Goal: Transaction & Acquisition: Purchase product/service

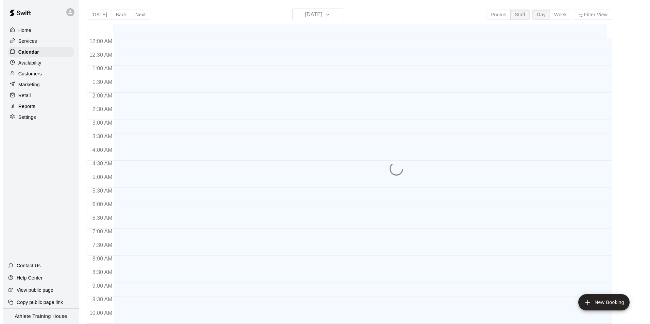
scroll to position [359, 0]
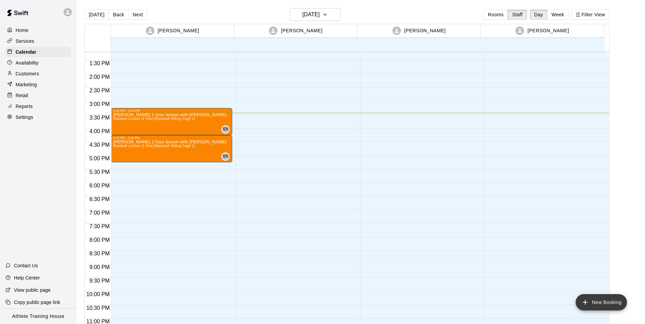
click at [581, 304] on icon "add" at bounding box center [585, 302] width 8 height 8
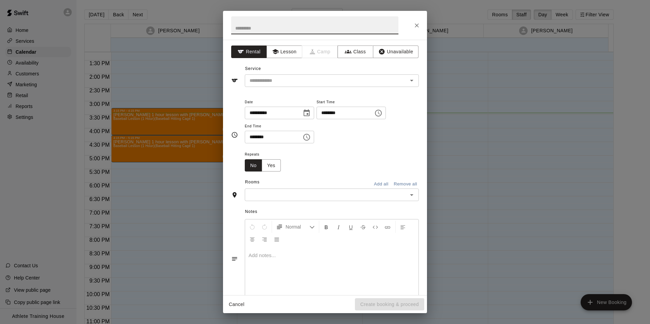
click at [302, 29] on input "text" at bounding box center [314, 25] width 167 height 18
type input "*"
type input "**********"
drag, startPoint x: 275, startPoint y: 49, endPoint x: 286, endPoint y: 53, distance: 12.1
click at [276, 49] on icon "button" at bounding box center [275, 51] width 7 height 7
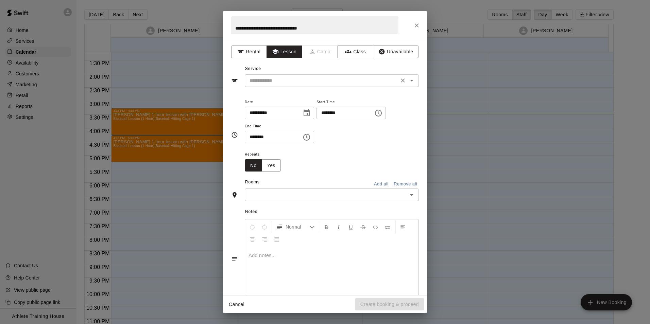
click at [299, 87] on div "​" at bounding box center [332, 80] width 174 height 13
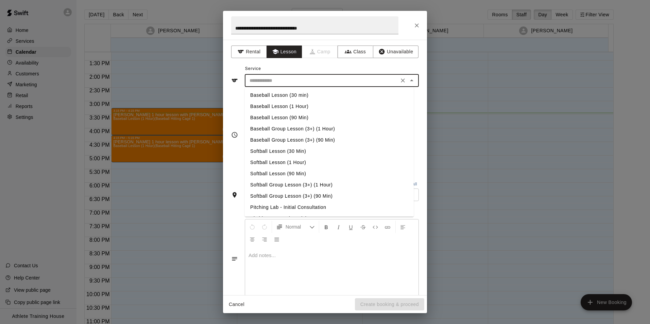
click at [297, 108] on li "Baseball Lesson (1 Hour)" at bounding box center [329, 106] width 169 height 11
type input "**********"
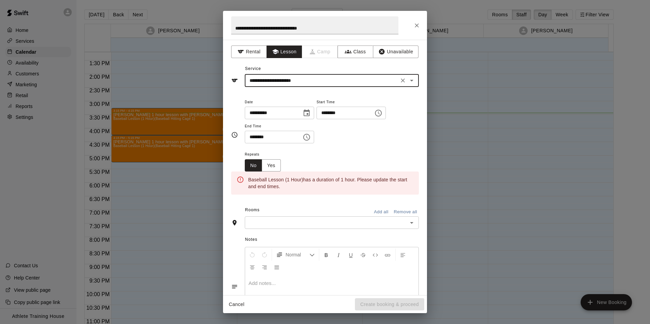
click at [332, 116] on input "********" at bounding box center [342, 113] width 52 height 13
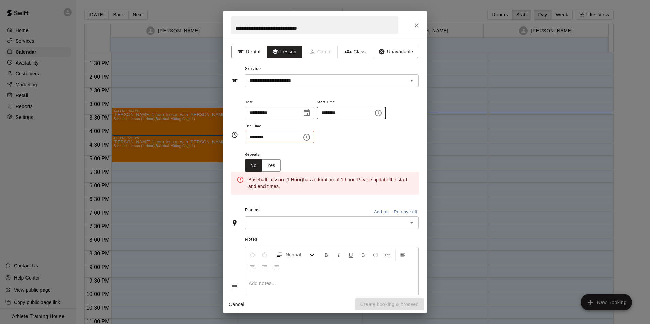
type input "********"
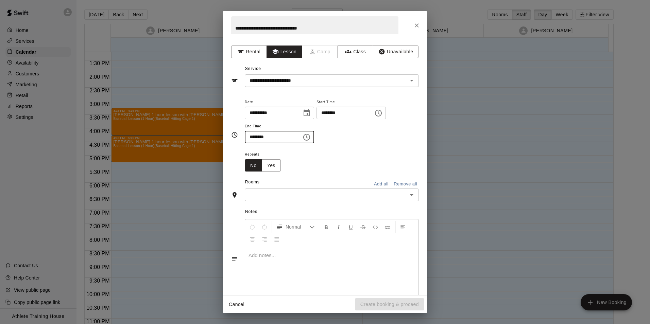
type input "********"
click at [320, 200] on div "​" at bounding box center [332, 195] width 174 height 13
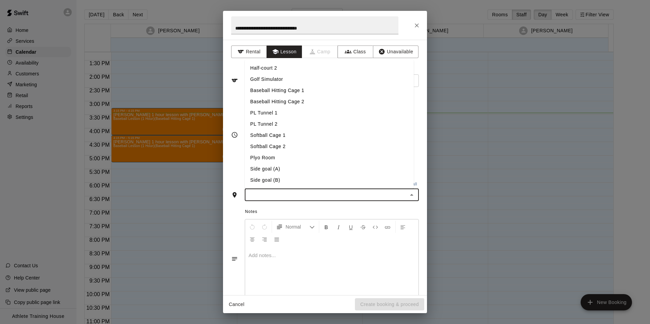
click at [269, 111] on li "PL Tunnel 1" at bounding box center [329, 112] width 169 height 11
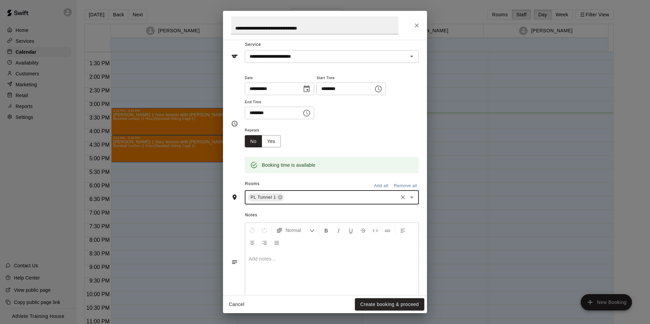
scroll to position [43, 0]
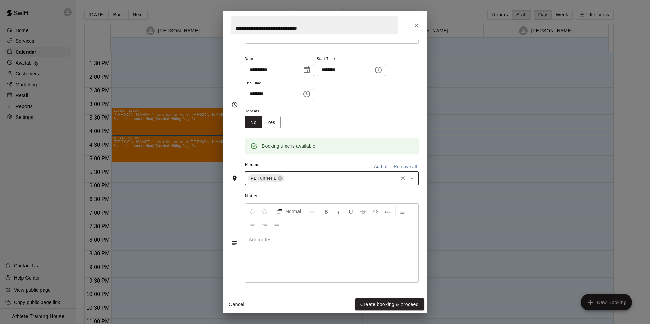
click at [325, 244] on div at bounding box center [331, 256] width 173 height 51
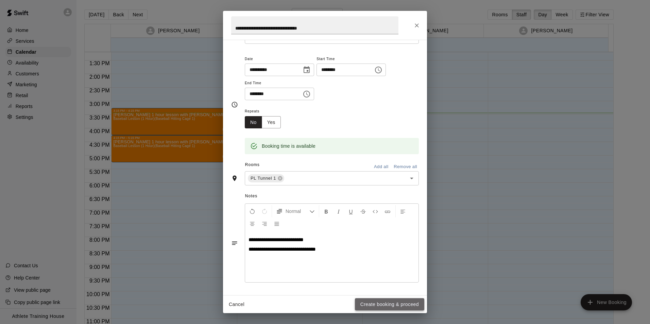
click at [390, 304] on button "Create booking & proceed" at bounding box center [389, 304] width 69 height 13
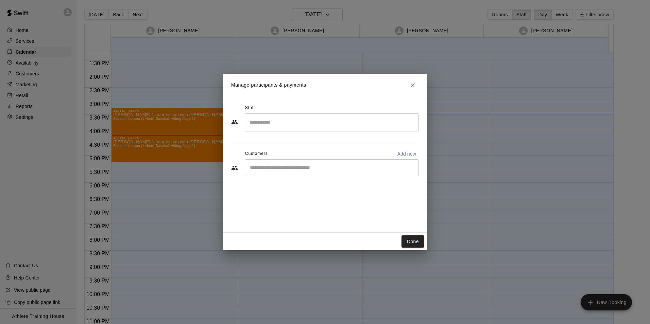
click at [293, 121] on input "Search staff" at bounding box center [332, 123] width 168 height 12
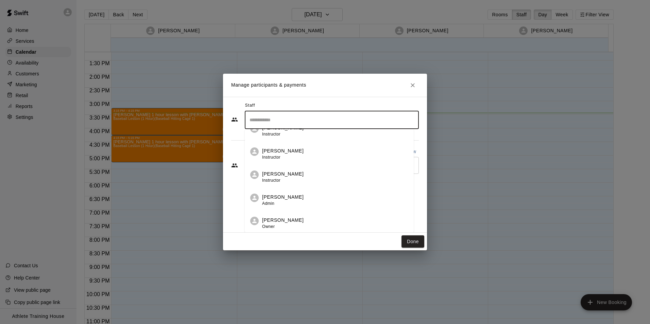
scroll to position [3, 0]
click at [290, 172] on p "[PERSON_NAME]" at bounding box center [282, 173] width 41 height 7
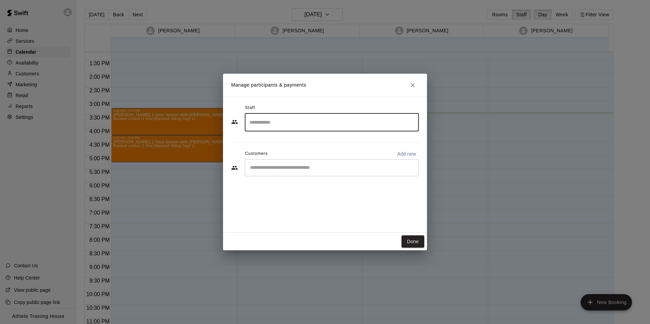
scroll to position [0, 0]
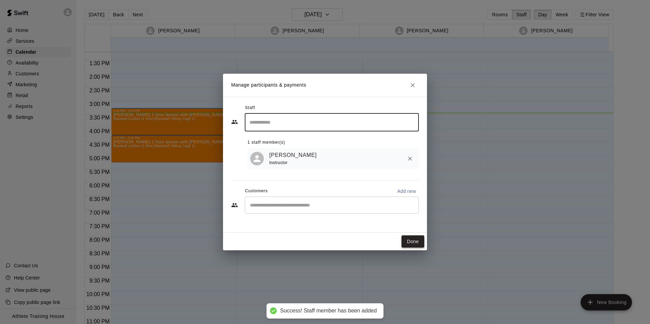
click at [414, 243] on button "Done" at bounding box center [412, 242] width 23 height 13
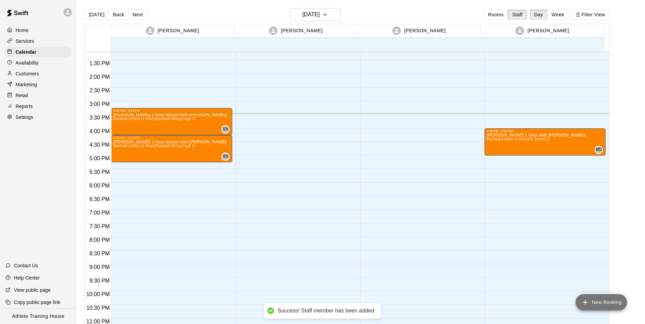
click at [586, 301] on icon "add" at bounding box center [585, 302] width 8 height 8
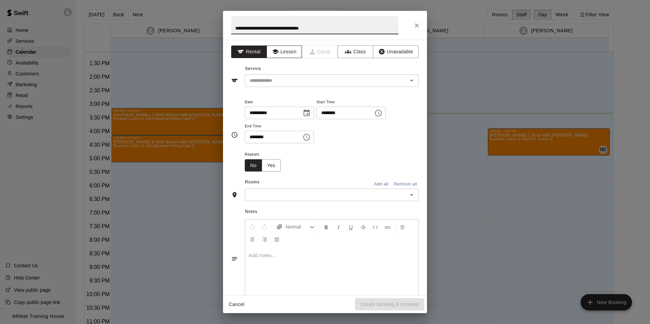
type input "**********"
click at [280, 53] on button "Lesson" at bounding box center [284, 52] width 36 height 13
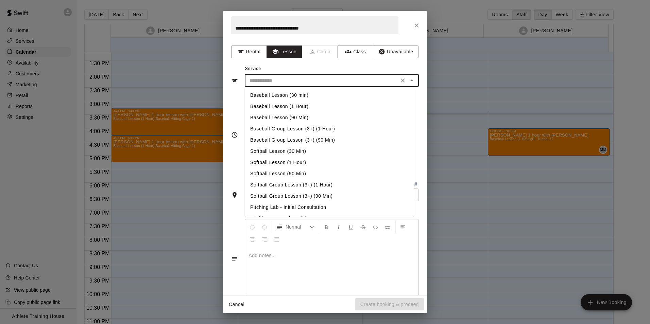
click at [287, 80] on input "text" at bounding box center [322, 80] width 150 height 8
click at [307, 109] on li "Baseball Lesson (1 Hour)" at bounding box center [329, 106] width 169 height 11
type input "**********"
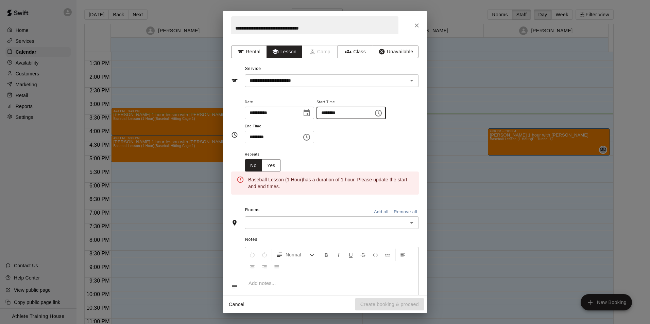
click at [333, 115] on input "********" at bounding box center [342, 113] width 52 height 13
type input "********"
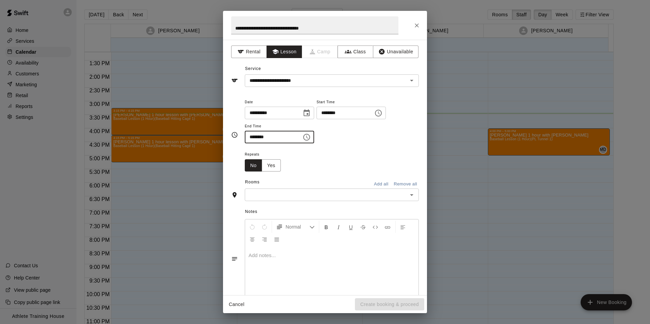
type input "********"
click at [309, 199] on input "text" at bounding box center [326, 195] width 159 height 8
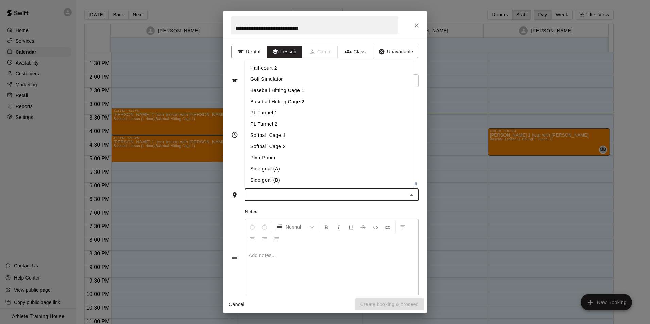
click at [276, 113] on li "PL Tunnel 1" at bounding box center [329, 112] width 169 height 11
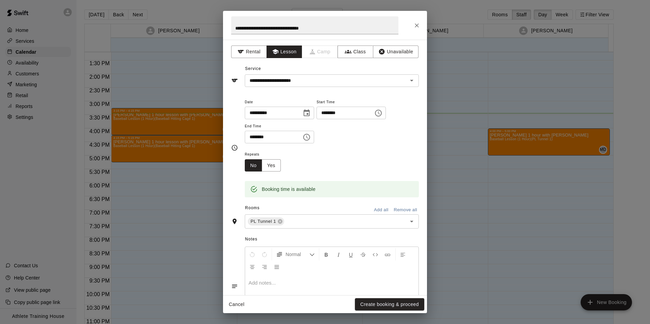
click at [296, 284] on p at bounding box center [331, 283] width 167 height 7
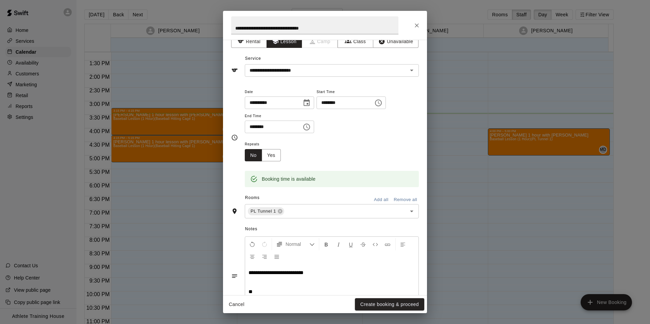
scroll to position [11, 0]
click at [375, 307] on button "Create booking & proceed" at bounding box center [389, 304] width 69 height 13
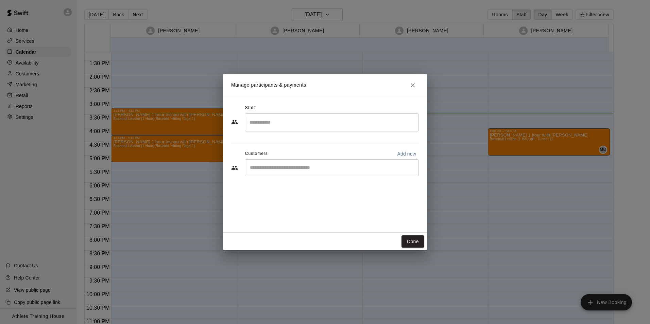
click at [375, 121] on input "Search staff" at bounding box center [332, 123] width 168 height 12
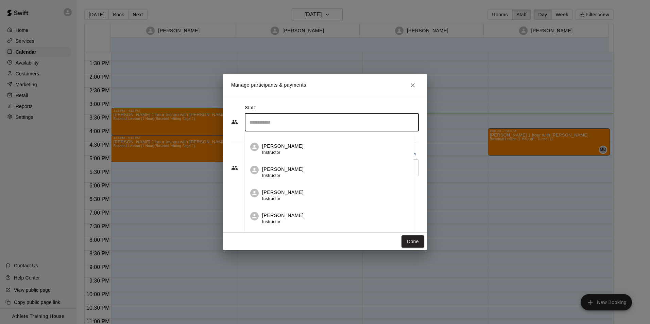
scroll to position [220, 0]
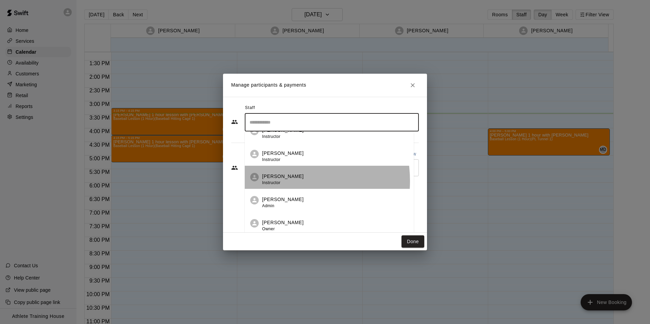
click at [277, 181] on span "Instructor" at bounding box center [271, 182] width 18 height 5
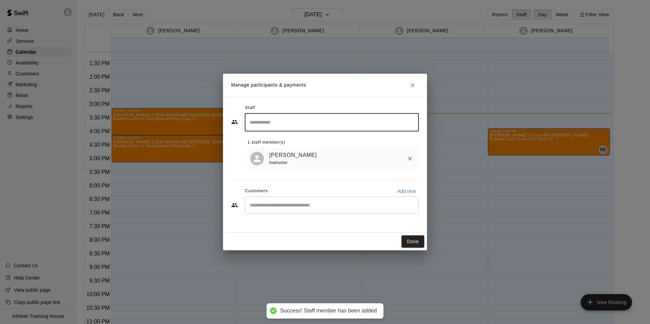
click at [415, 241] on button "Done" at bounding box center [412, 242] width 23 height 13
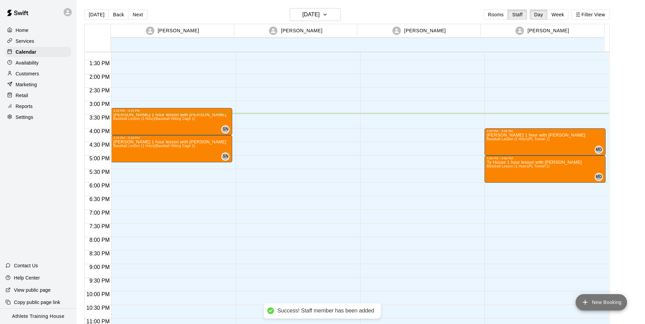
click at [588, 299] on icon "add" at bounding box center [585, 302] width 8 height 8
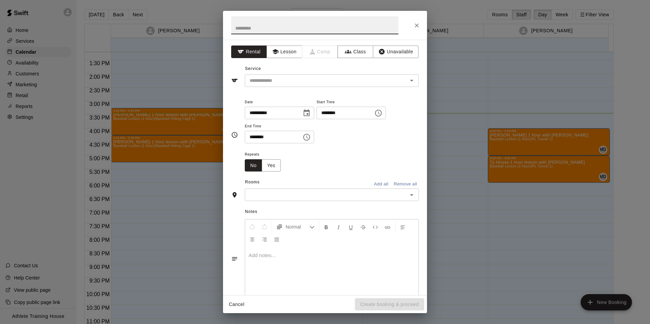
click at [308, 30] on input "text" at bounding box center [314, 25] width 167 height 18
type input "**********"
click at [291, 53] on button "Lesson" at bounding box center [284, 52] width 36 height 13
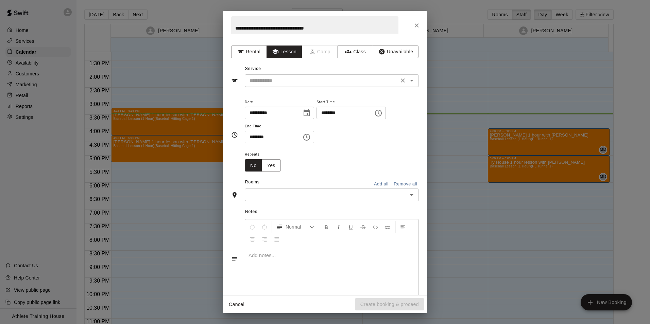
click at [286, 85] on div "​" at bounding box center [332, 80] width 174 height 13
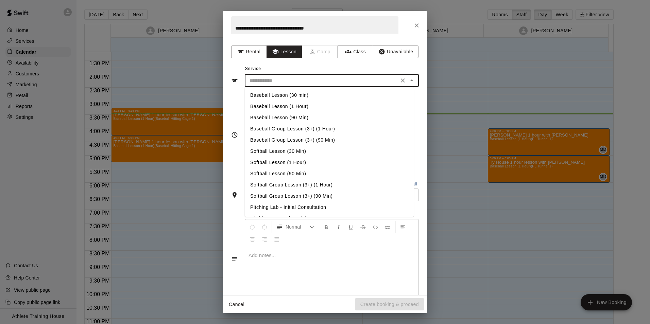
click at [297, 110] on li "Baseball Lesson (1 Hour)" at bounding box center [329, 106] width 169 height 11
type input "**********"
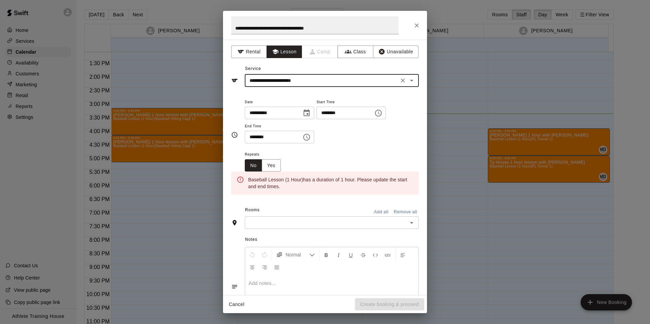
click at [330, 114] on input "********" at bounding box center [342, 113] width 52 height 13
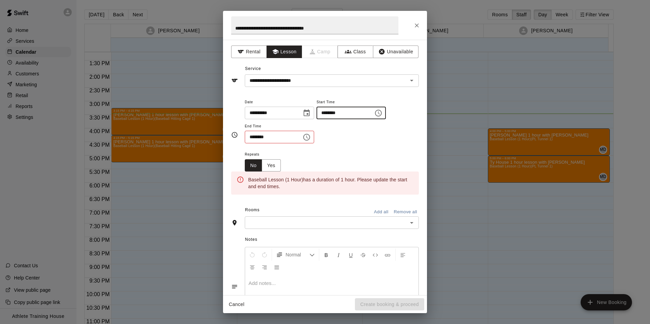
type input "********"
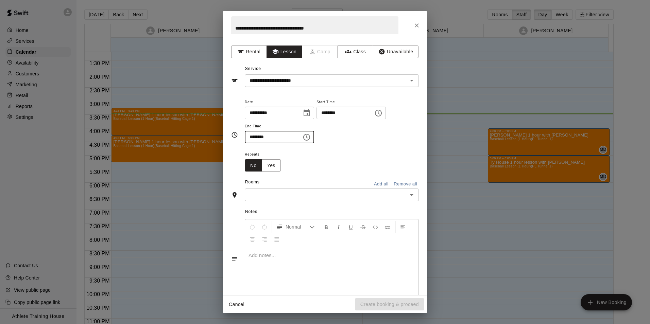
type input "********"
click at [333, 193] on input "text" at bounding box center [326, 195] width 159 height 8
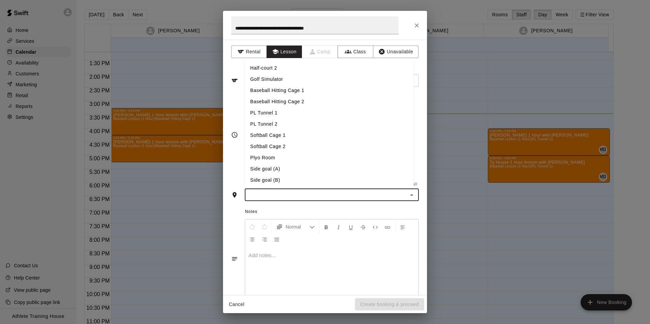
click at [277, 111] on li "PL Tunnel 1" at bounding box center [329, 112] width 169 height 11
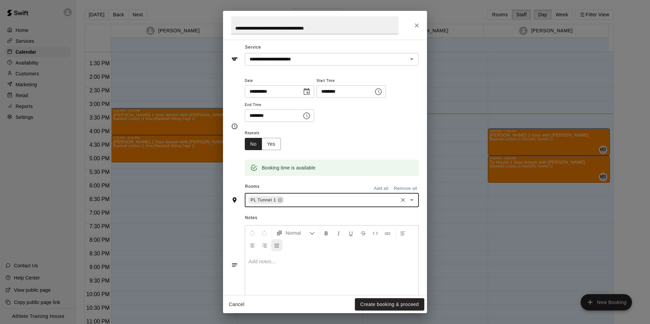
scroll to position [43, 0]
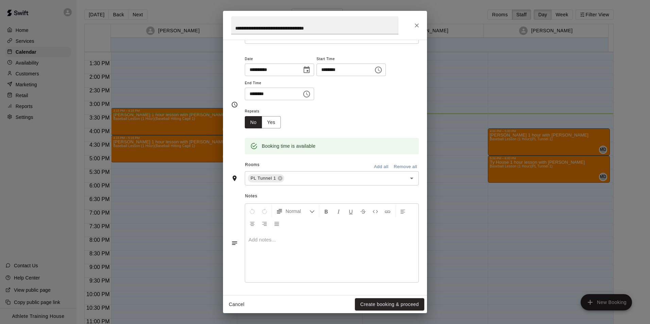
click at [281, 239] on p at bounding box center [331, 240] width 167 height 7
click at [373, 303] on button "Create booking & proceed" at bounding box center [389, 304] width 69 height 13
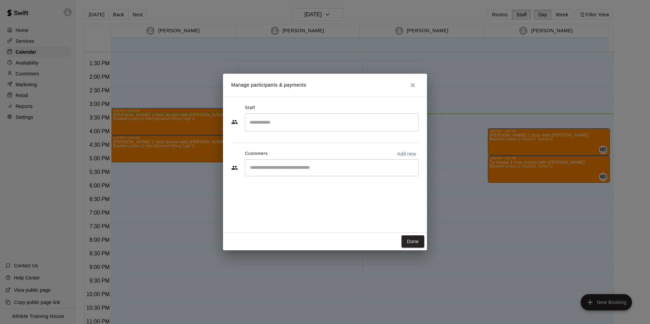
click at [340, 117] on input "Search staff" at bounding box center [332, 123] width 168 height 12
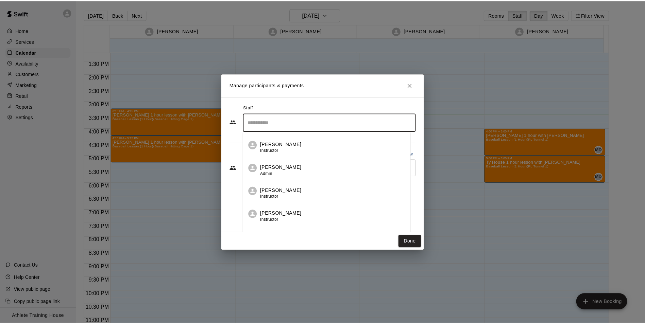
scroll to position [220, 0]
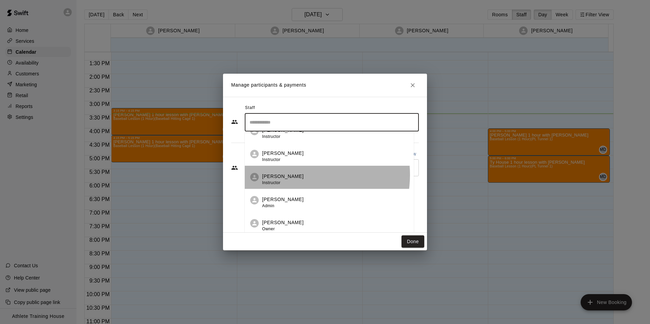
click at [294, 175] on p "[PERSON_NAME]" at bounding box center [282, 176] width 41 height 7
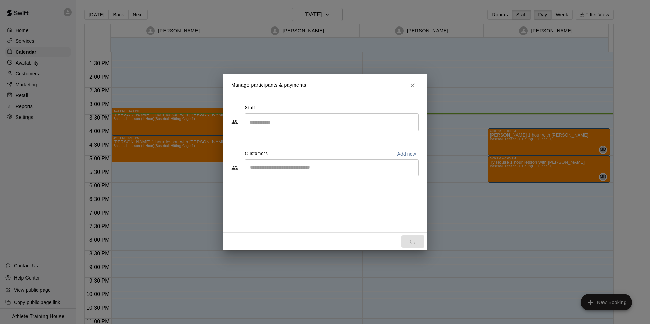
click at [418, 242] on div "Done" at bounding box center [325, 242] width 204 height 18
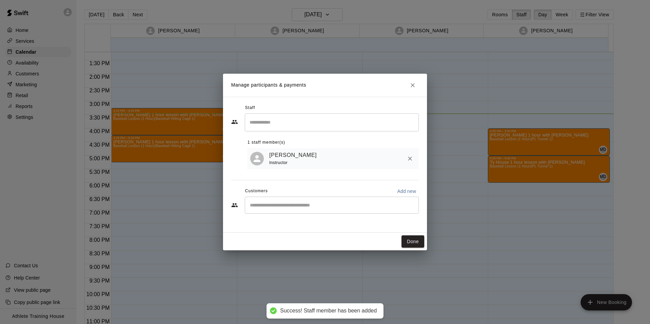
click at [418, 242] on button "Done" at bounding box center [412, 242] width 23 height 13
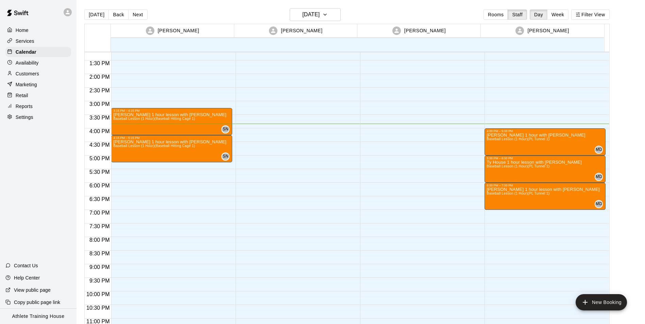
click at [16, 97] on p "Retail" at bounding box center [22, 95] width 13 height 7
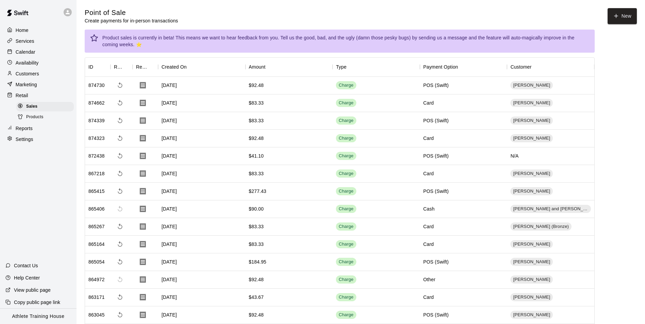
click at [48, 55] on div "Calendar" at bounding box center [38, 52] width 66 height 10
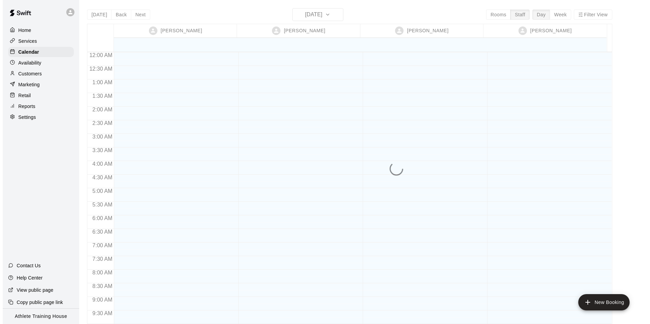
scroll to position [373, 0]
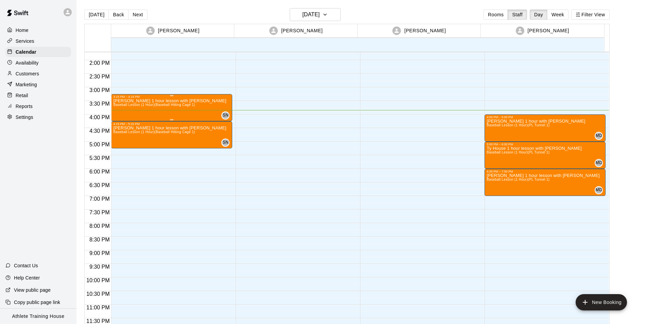
click at [152, 109] on div "[PERSON_NAME] 1 hour lesson with [PERSON_NAME] Baseball Lesson (1 Hour) (Baseba…" at bounding box center [169, 261] width 113 height 324
click at [123, 106] on icon "edit" at bounding box center [120, 106] width 8 height 8
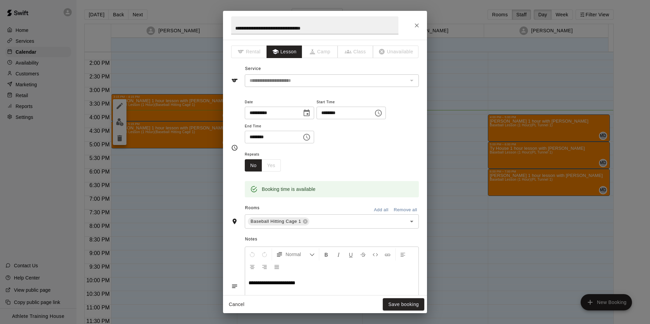
scroll to position [42, 0]
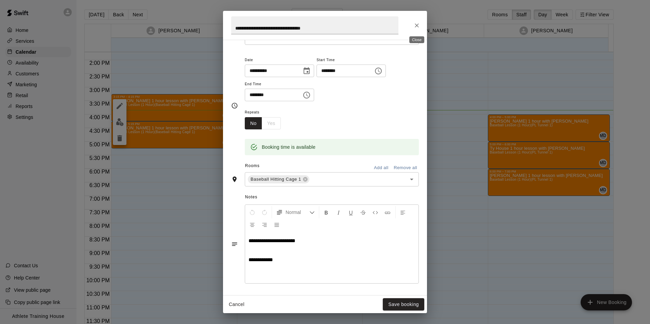
click at [417, 27] on icon "Close" at bounding box center [416, 25] width 7 height 7
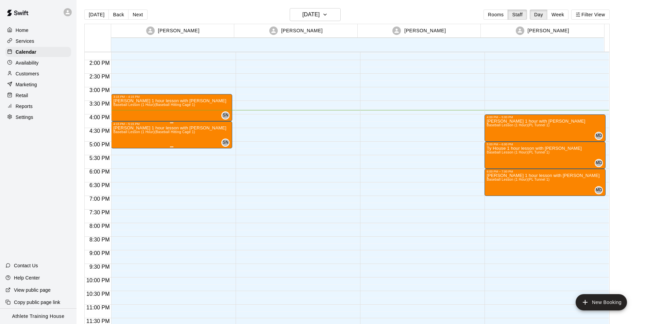
click at [187, 139] on div "[PERSON_NAME] 1 hour lesson with [PERSON_NAME] Baseball Lesson (1 Hour) (Baseba…" at bounding box center [169, 288] width 113 height 324
click at [125, 131] on button "edit" at bounding box center [120, 133] width 14 height 14
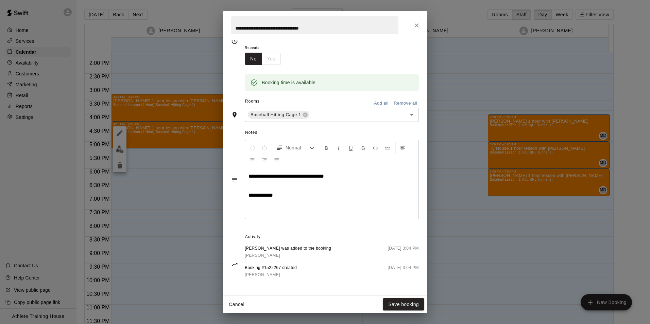
scroll to position [0, 0]
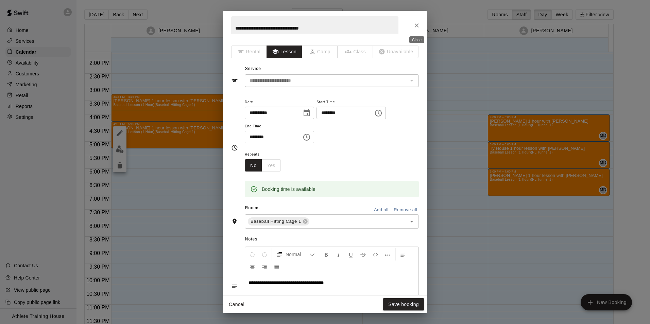
click at [414, 23] on icon "Close" at bounding box center [416, 25] width 7 height 7
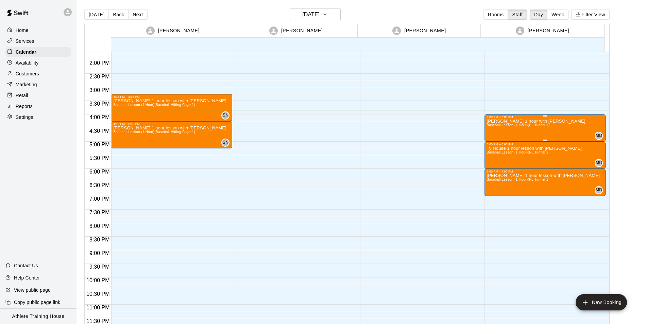
click at [552, 121] on p "[PERSON_NAME] 1 hour with [PERSON_NAME]" at bounding box center [535, 121] width 99 height 0
click at [493, 128] on icon "edit" at bounding box center [492, 129] width 6 height 6
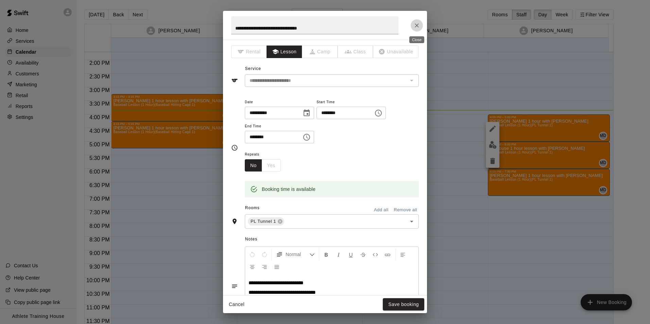
click at [421, 28] on button "Close" at bounding box center [417, 25] width 12 height 12
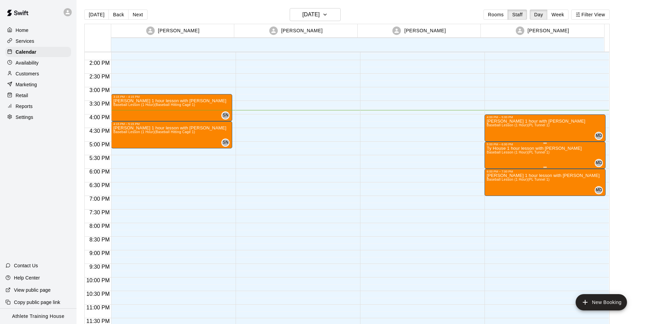
click at [519, 149] on p "Ty House 1 hour lesson with [PERSON_NAME]" at bounding box center [533, 149] width 95 height 0
click at [493, 153] on icon "edit" at bounding box center [492, 156] width 8 height 8
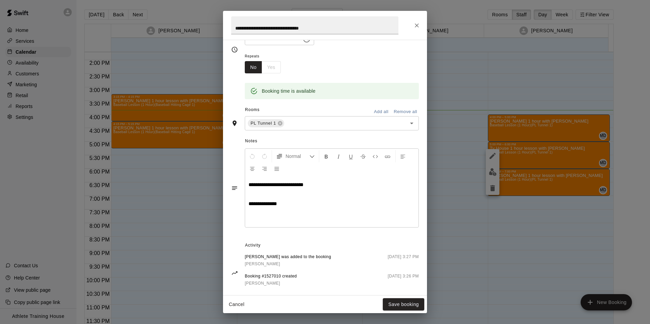
scroll to position [102, 0]
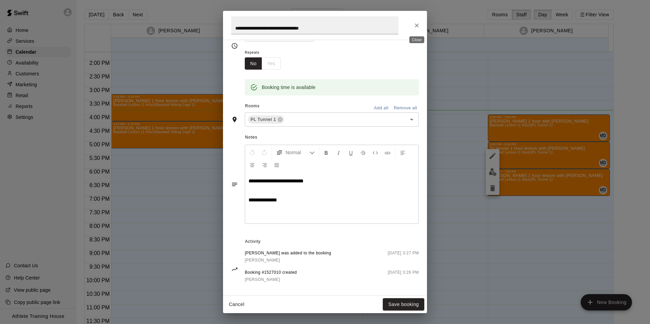
click at [416, 23] on icon "Close" at bounding box center [416, 25] width 7 height 7
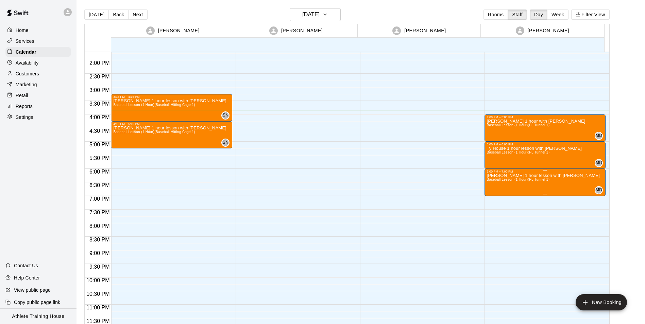
click at [489, 176] on button "edit" at bounding box center [493, 181] width 14 height 14
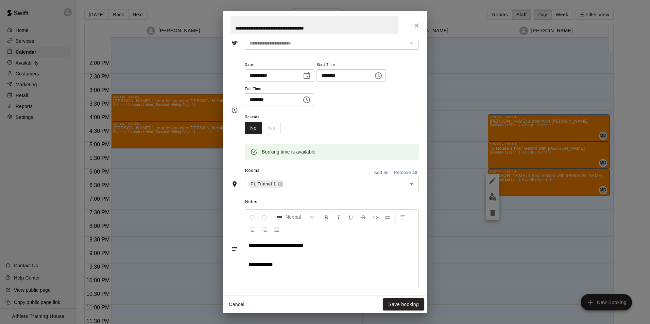
scroll to position [0, 0]
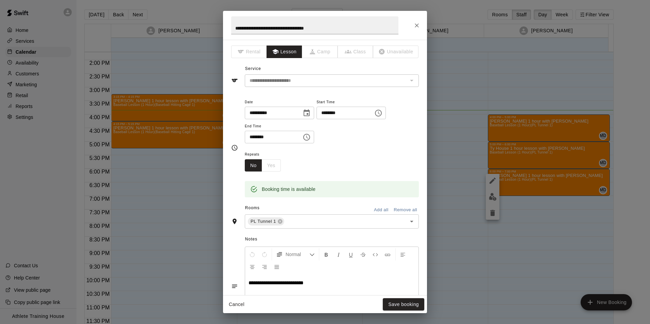
click at [415, 28] on icon "Close" at bounding box center [416, 25] width 7 height 7
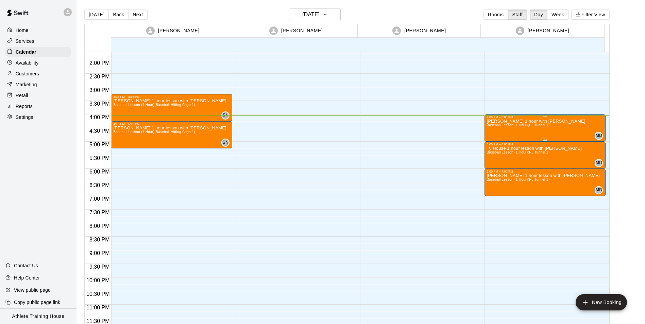
click at [494, 124] on span "Baseball Lesson (1 Hour) (PL Tunnel 1)" at bounding box center [517, 125] width 63 height 4
click at [494, 128] on icon "edit" at bounding box center [492, 130] width 8 height 8
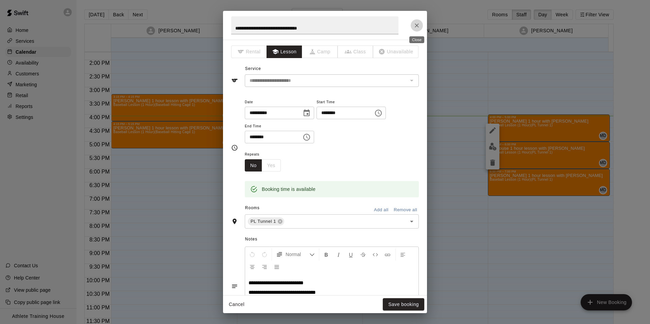
click at [421, 23] on button "Close" at bounding box center [417, 25] width 12 height 12
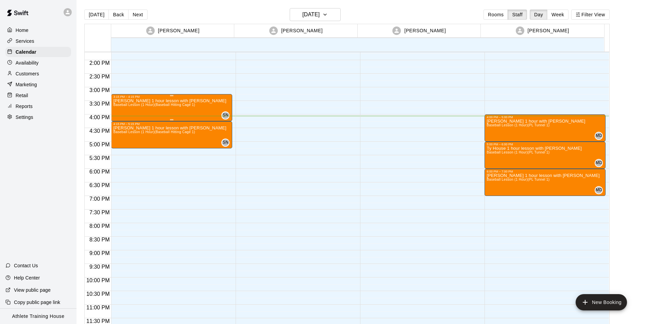
click at [164, 101] on p "[PERSON_NAME] 1 hour lesson with [PERSON_NAME]" at bounding box center [169, 101] width 113 height 0
click at [119, 110] on icon "edit" at bounding box center [120, 108] width 6 height 6
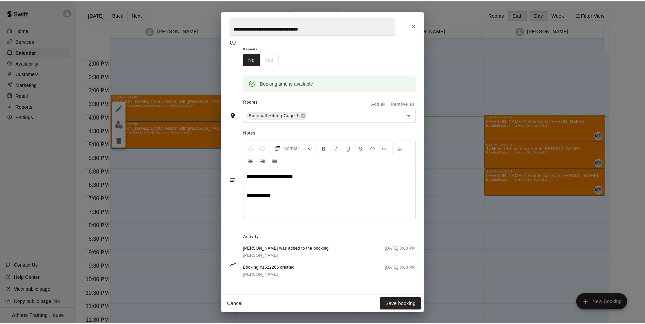
scroll to position [108, 0]
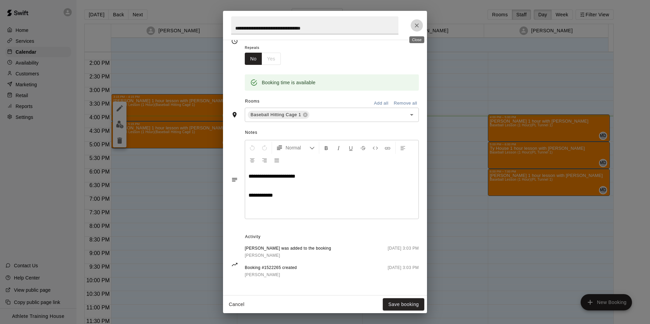
click at [415, 23] on icon "Close" at bounding box center [416, 25] width 7 height 7
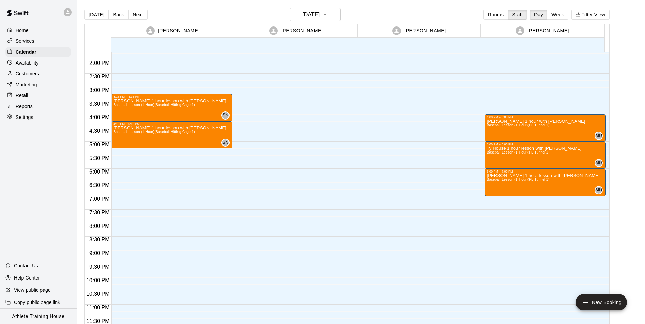
click at [33, 96] on div "Retail" at bounding box center [38, 95] width 66 height 10
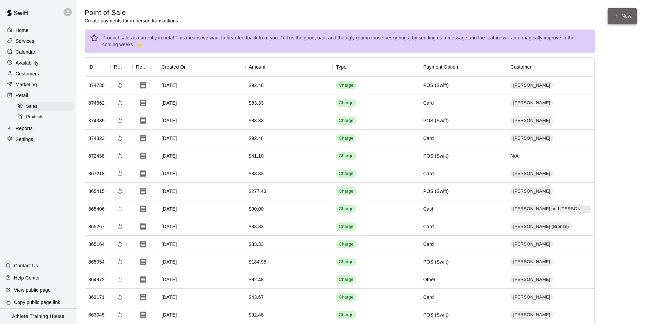
click at [615, 14] on icon "button" at bounding box center [616, 16] width 6 height 6
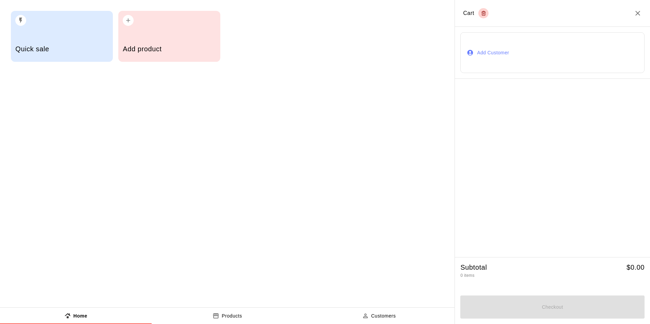
click at [530, 52] on button "Add Customer" at bounding box center [552, 52] width 184 height 41
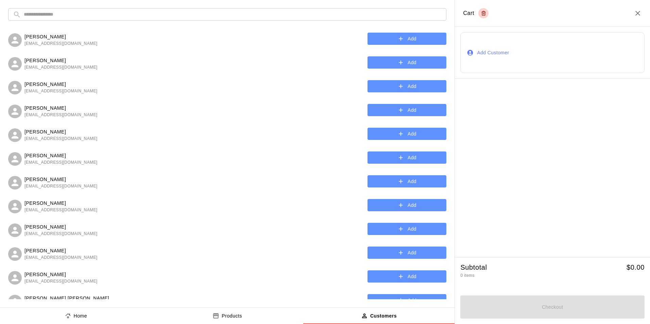
click at [169, 18] on input "text" at bounding box center [233, 14] width 418 height 13
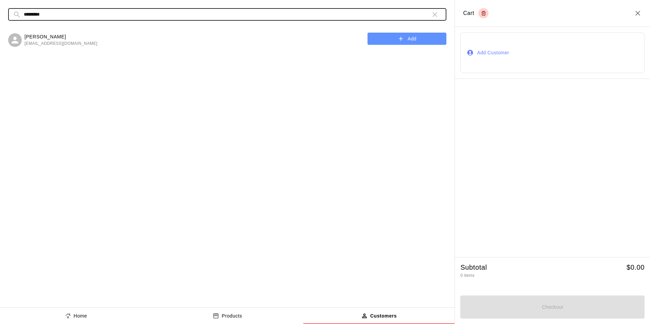
type input "*********"
click at [384, 37] on button "Add" at bounding box center [406, 39] width 79 height 13
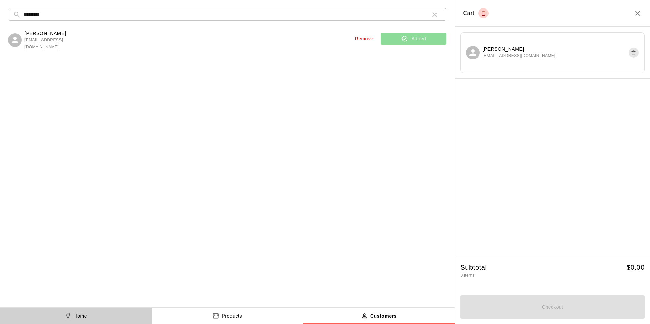
drag, startPoint x: 104, startPoint y: 316, endPoint x: 107, endPoint y: 267, distance: 49.0
click at [105, 316] on button "Home" at bounding box center [76, 316] width 152 height 16
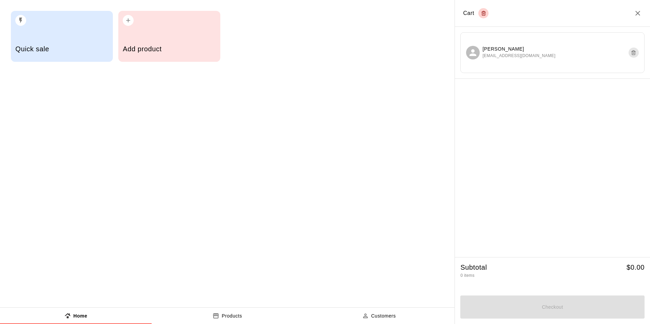
click at [72, 52] on h5 "Quick sale" at bounding box center [61, 49] width 93 height 9
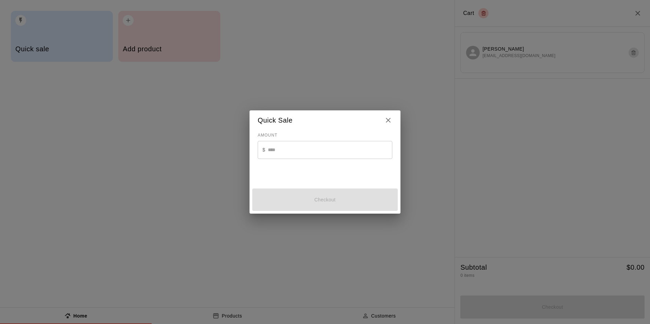
click at [316, 152] on input "text" at bounding box center [330, 150] width 124 height 18
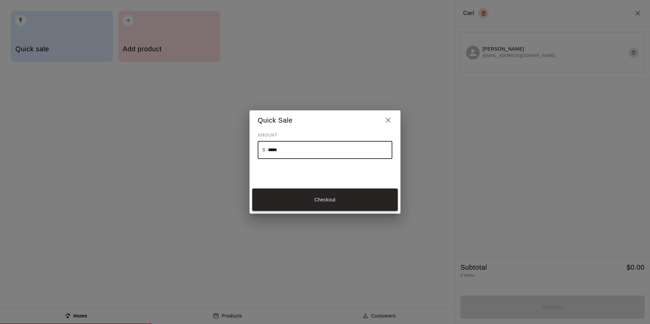
type input "*****"
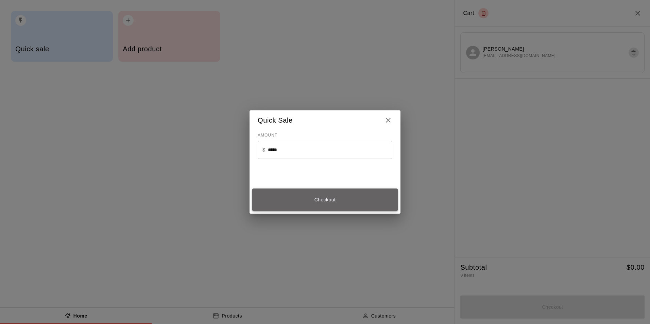
click at [314, 191] on button "Checkout" at bounding box center [324, 200] width 145 height 23
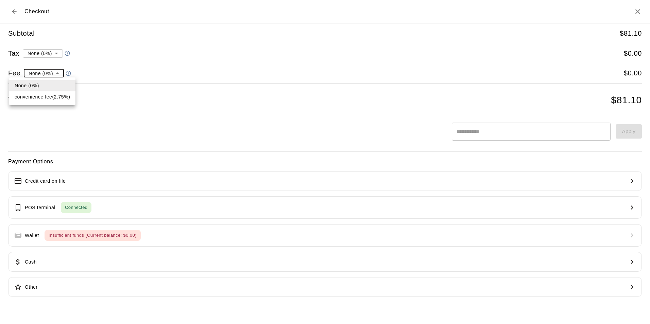
click at [56, 98] on li "convenience fee ( 2.75 % )" at bounding box center [42, 96] width 66 height 11
type input "**********"
drag, startPoint x: 7, startPoint y: 11, endPoint x: 21, endPoint y: 14, distance: 14.3
click at [15, 11] on h2 "Checkout" at bounding box center [325, 11] width 650 height 23
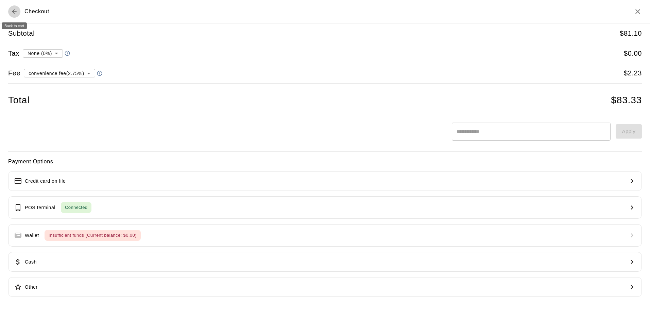
click at [13, 16] on button "Back to cart" at bounding box center [14, 11] width 12 height 12
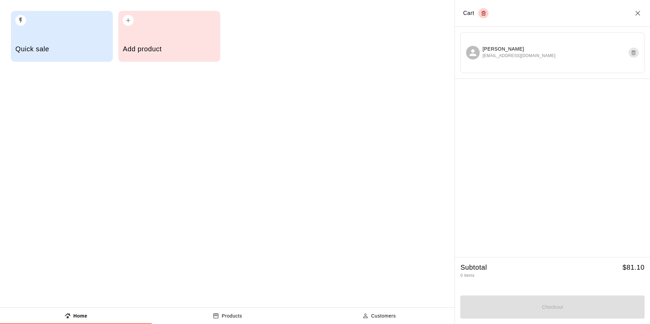
click at [638, 13] on icon "Close" at bounding box center [637, 13] width 5 height 5
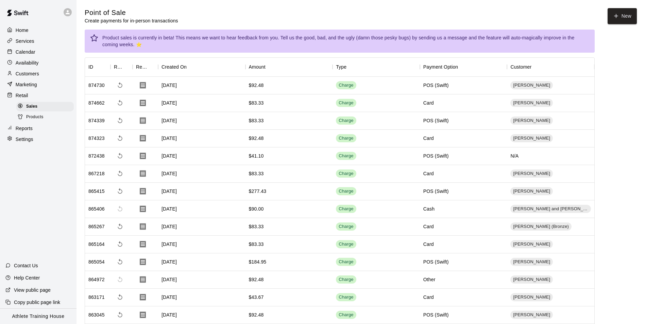
click at [19, 54] on p "Calendar" at bounding box center [26, 52] width 20 height 7
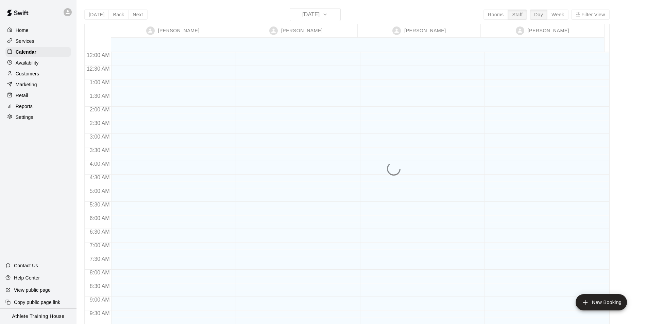
scroll to position [373, 0]
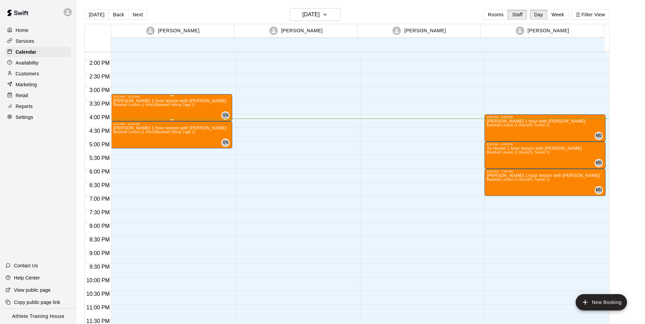
click at [154, 97] on div "3:15 PM – 4:15 PM" at bounding box center [171, 96] width 117 height 3
click at [123, 99] on icon "edit" at bounding box center [120, 102] width 8 height 8
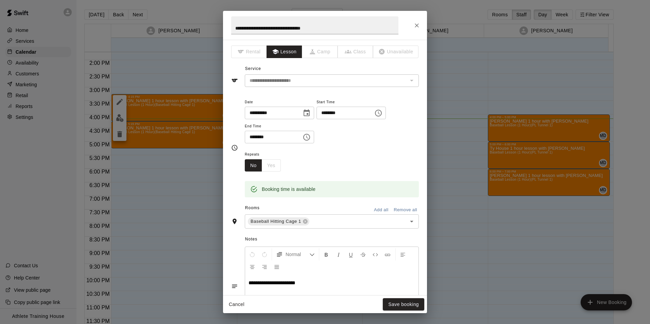
click at [415, 23] on icon "Close" at bounding box center [416, 25] width 7 height 7
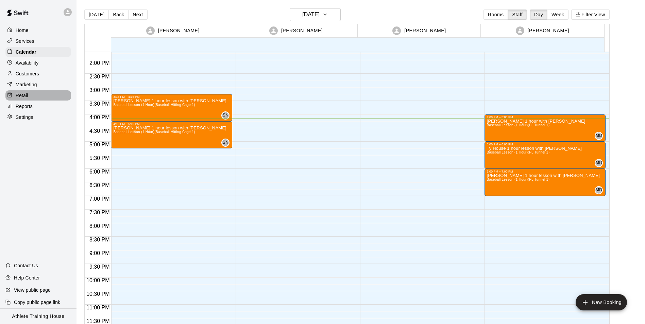
click at [11, 98] on icon at bounding box center [9, 94] width 5 height 5
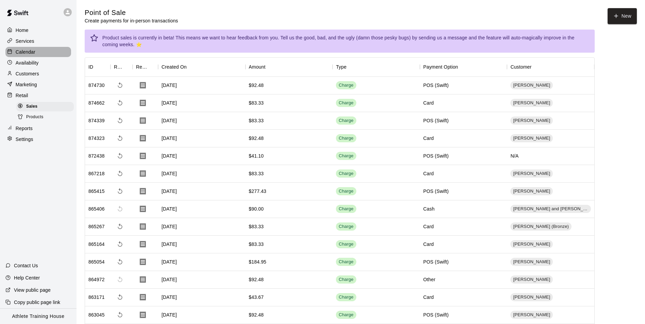
click at [31, 55] on p "Calendar" at bounding box center [26, 52] width 20 height 7
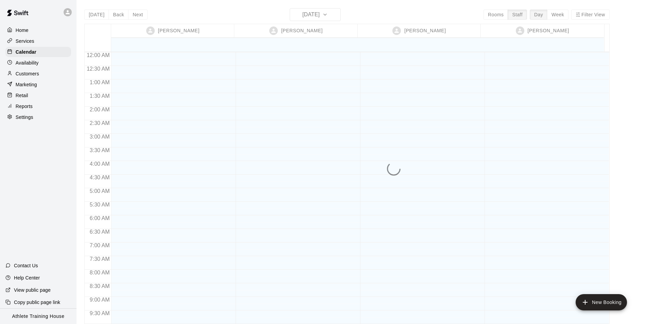
scroll to position [373, 0]
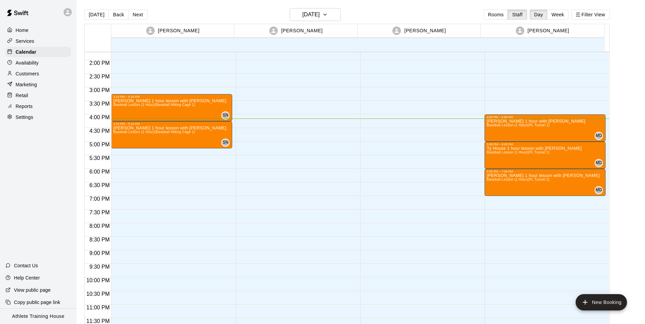
click at [31, 98] on div "Retail" at bounding box center [38, 95] width 66 height 10
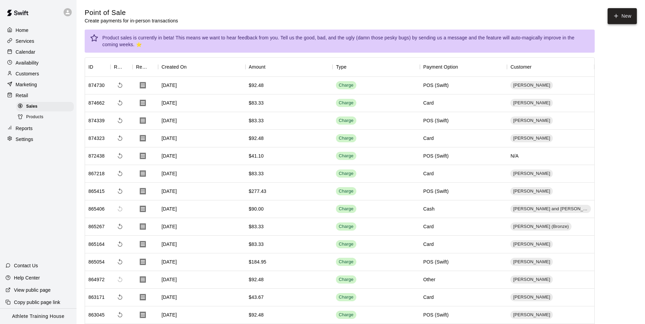
click at [617, 10] on button "New" at bounding box center [621, 16] width 29 height 16
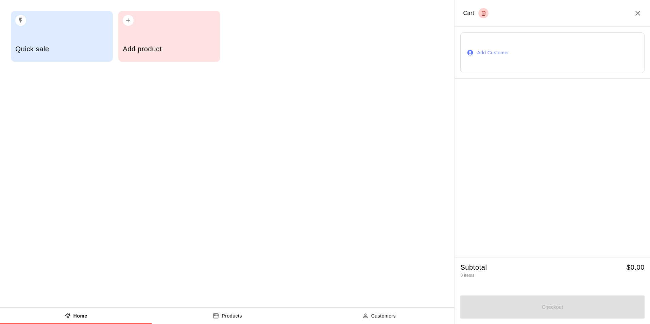
click at [508, 50] on button "Add Customer" at bounding box center [552, 52] width 184 height 41
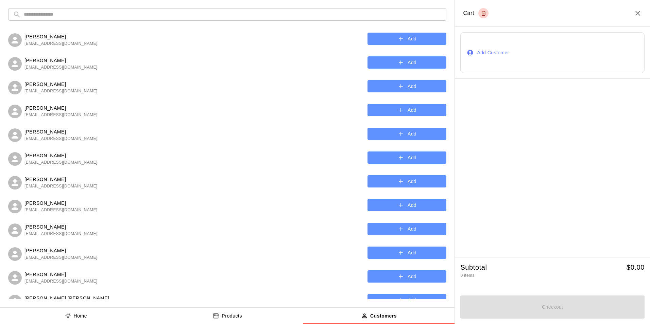
click at [177, 13] on input "text" at bounding box center [233, 14] width 418 height 13
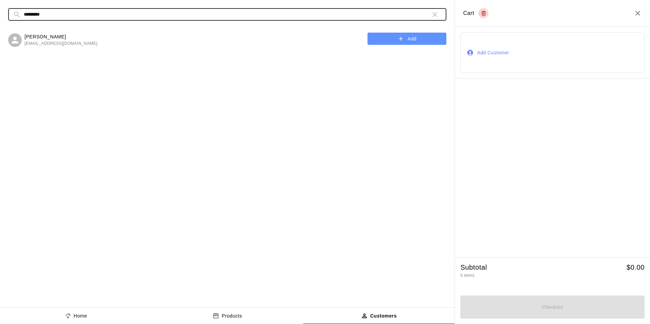
type input "*********"
click at [412, 35] on button "Add" at bounding box center [406, 39] width 79 height 13
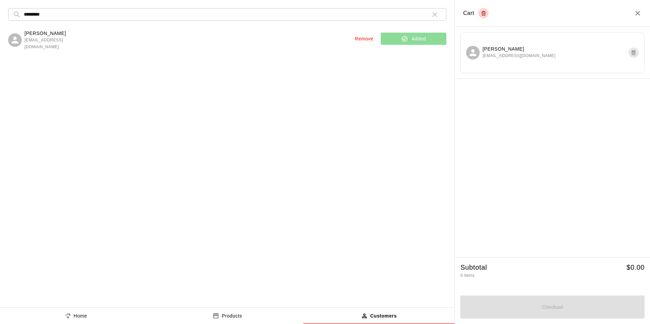
click at [79, 315] on p "Home" at bounding box center [81, 316] width 14 height 7
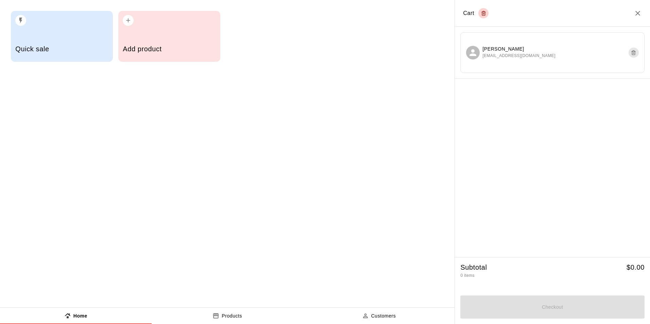
click at [50, 52] on h5 "Quick sale" at bounding box center [61, 49] width 93 height 9
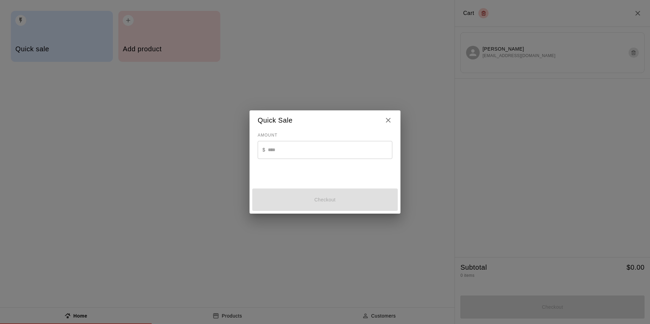
click at [295, 155] on input "text" at bounding box center [330, 150] width 124 height 18
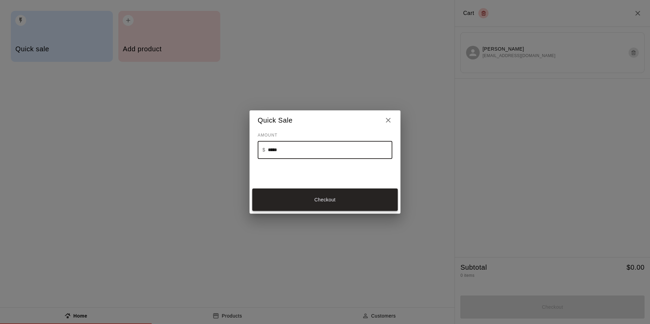
type input "*****"
click at [303, 205] on button "Checkout" at bounding box center [324, 200] width 145 height 23
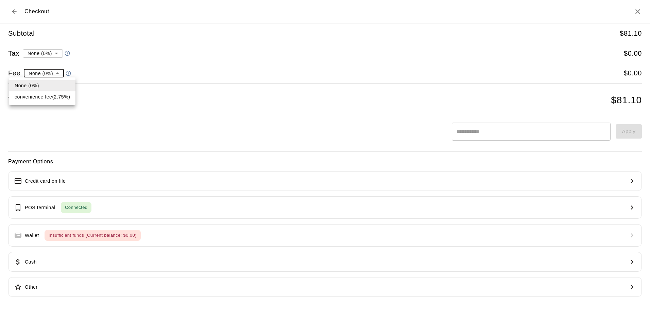
click at [51, 98] on li "convenience fee ( 2.75 % )" at bounding box center [42, 96] width 66 height 11
type input "**********"
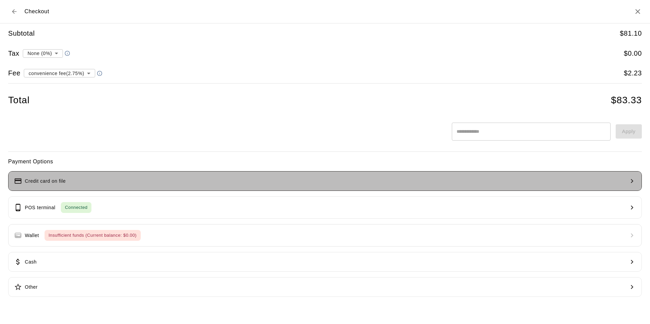
click at [133, 183] on button "Credit card on file" at bounding box center [324, 181] width 633 height 20
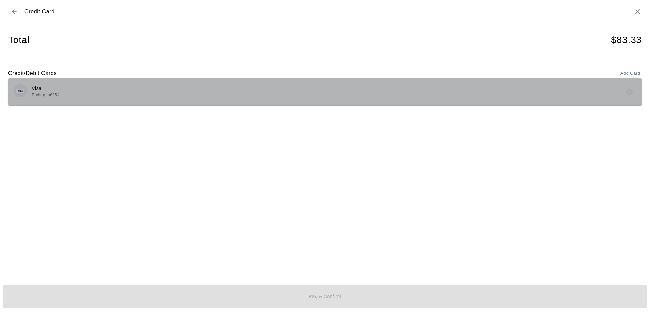
click at [261, 88] on div "Visa Ending in 6251" at bounding box center [325, 92] width 623 height 16
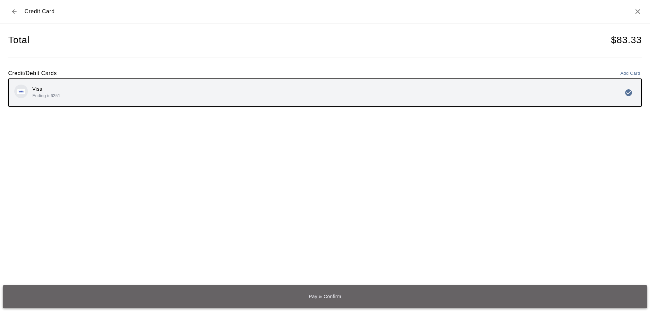
click at [412, 300] on button "Pay & Confirm" at bounding box center [325, 296] width 644 height 23
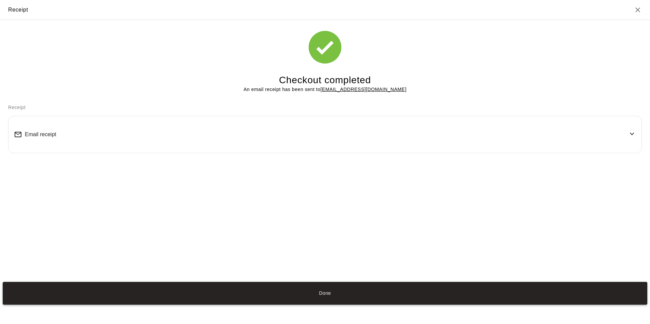
click at [302, 285] on button "Done" at bounding box center [325, 293] width 644 height 23
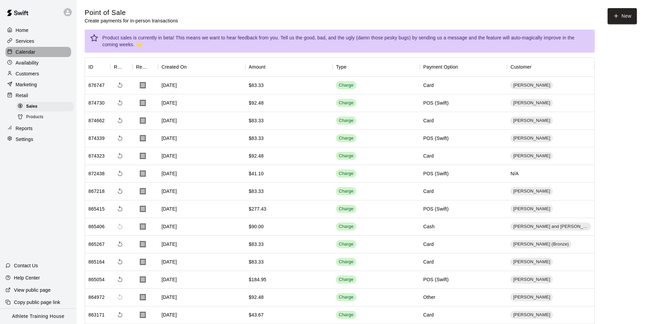
click at [35, 50] on div "Calendar" at bounding box center [38, 52] width 66 height 10
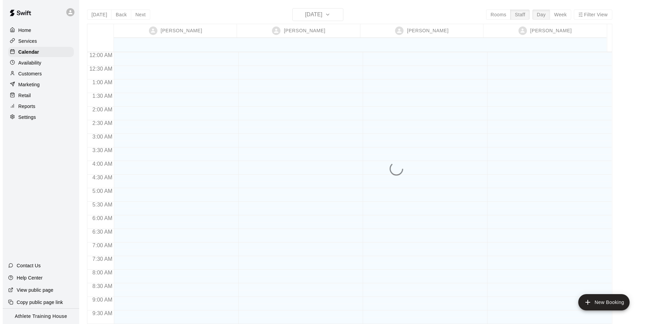
scroll to position [373, 0]
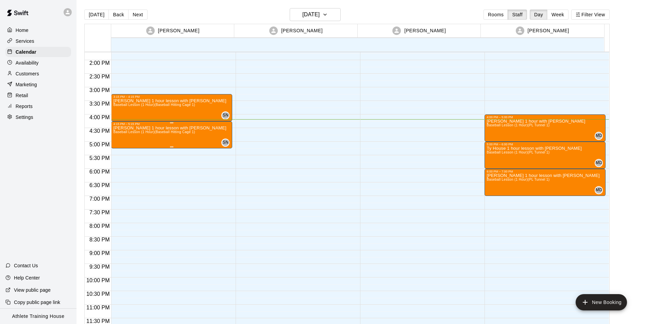
click at [159, 139] on div "[PERSON_NAME] 1 hour lesson with [PERSON_NAME] Baseball Lesson (1 Hour) (Baseba…" at bounding box center [169, 288] width 113 height 324
click at [120, 132] on icon "edit" at bounding box center [120, 133] width 6 height 6
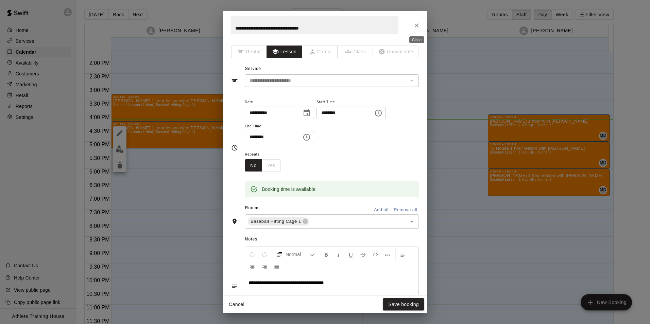
click at [417, 29] on button "Close" at bounding box center [417, 25] width 12 height 12
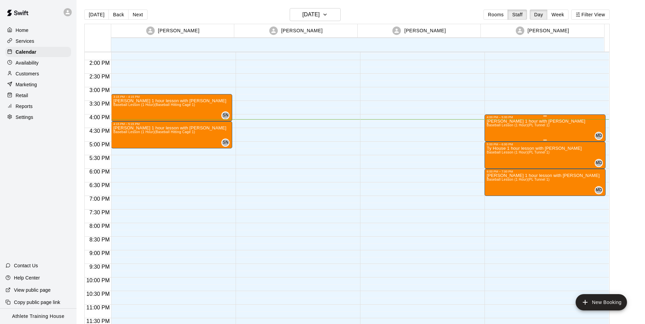
click at [502, 125] on span "Baseball Lesson (1 Hour) (PL Tunnel 1)" at bounding box center [517, 125] width 63 height 4
click at [490, 129] on icon "edit" at bounding box center [492, 130] width 8 height 8
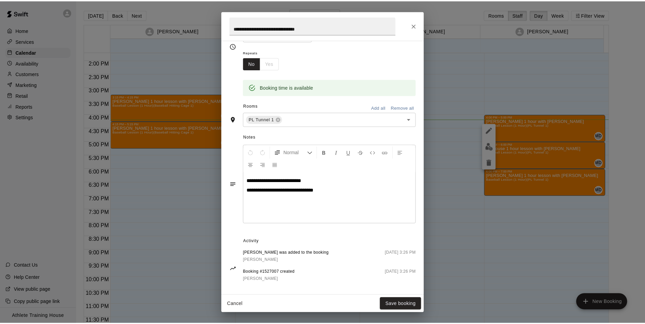
scroll to position [0, 0]
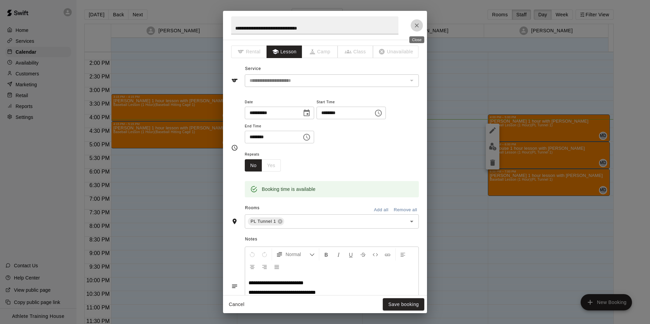
click at [414, 28] on icon "Close" at bounding box center [416, 25] width 7 height 7
